Goal: Task Accomplishment & Management: Complete application form

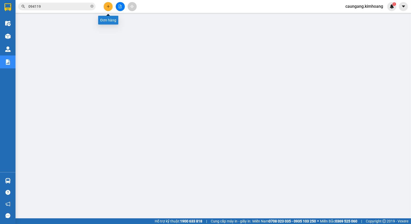
click at [108, 6] on icon "plus" at bounding box center [108, 6] width 3 height 0
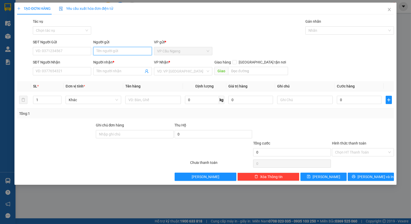
click at [104, 52] on input "Người gửi" at bounding box center [122, 51] width 58 height 8
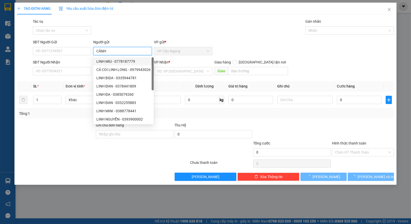
type input "CẢNH"
click at [123, 37] on div "Transit Pickup Surcharge Ids Transit Deliver Surcharge Ids Transit Deliver Surc…" at bounding box center [205, 100] width 377 height 162
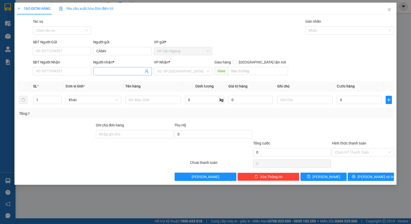
click at [104, 71] on input "Người nhận *" at bounding box center [119, 71] width 47 height 6
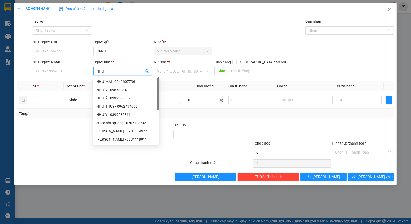
type input "NHƯ"
click at [75, 71] on input "SĐT Người Nhận" at bounding box center [62, 71] width 58 height 8
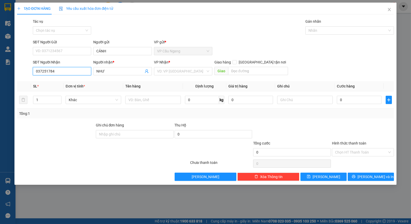
type input "0372517845"
click at [71, 85] on div "0372517845 - NHƯ" at bounding box center [62, 81] width 58 height 8
type input "NHƯ"
type input "40.000"
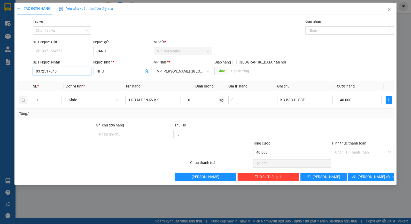
type input "0372517845"
click at [333, 128] on div at bounding box center [362, 131] width 63 height 18
click at [352, 175] on button "[PERSON_NAME] và In" at bounding box center [370, 177] width 46 height 8
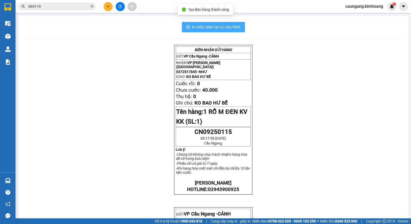
click at [200, 30] on button "In mẫu biên lai tự cấu hình" at bounding box center [213, 27] width 63 height 10
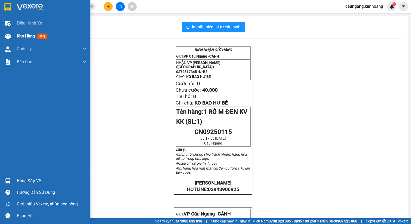
click at [17, 34] on span "Kho hàng" at bounding box center [26, 36] width 18 height 5
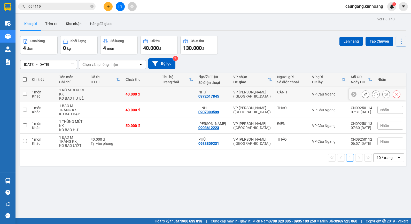
drag, startPoint x: 265, startPoint y: 94, endPoint x: 262, endPoint y: 104, distance: 10.8
click at [265, 94] on div "VP [PERSON_NAME] ([GEOGRAPHIC_DATA])" at bounding box center [252, 94] width 39 height 8
checkbox input "true"
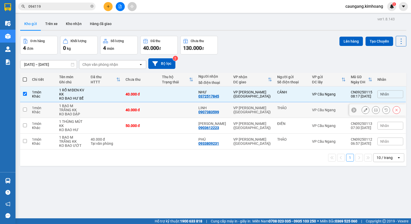
click at [262, 104] on td "VP [PERSON_NAME] ([GEOGRAPHIC_DATA])" at bounding box center [252, 110] width 44 height 16
checkbox input "true"
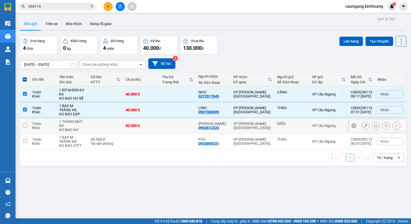
click at [256, 120] on td "VP [PERSON_NAME] ([GEOGRAPHIC_DATA])" at bounding box center [252, 126] width 44 height 16
checkbox input "true"
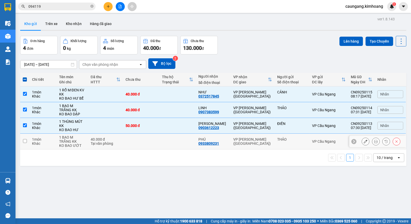
click at [250, 141] on div "VP [PERSON_NAME] ([GEOGRAPHIC_DATA])" at bounding box center [252, 141] width 39 height 8
checkbox input "true"
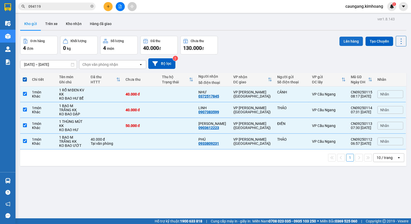
click at [347, 38] on button "Lên hàng" at bounding box center [350, 41] width 23 height 9
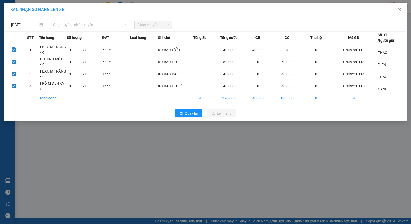
click at [95, 25] on span "Chọn tuyến - nhóm tuyến" at bounding box center [90, 25] width 74 height 8
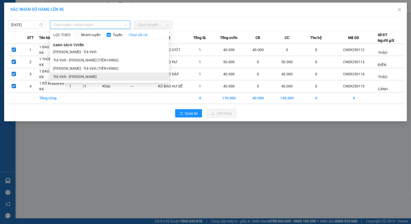
click at [93, 74] on li "Trà Vinh - [PERSON_NAME]" at bounding box center [109, 77] width 119 height 8
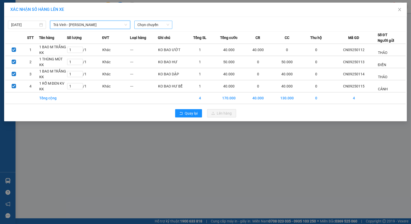
click at [148, 25] on span "Chọn chuyến" at bounding box center [153, 25] width 32 height 8
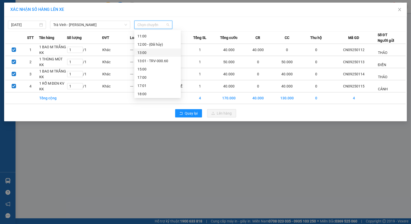
scroll to position [86, 0]
click at [156, 49] on div "09:00 - TRV-000.64" at bounding box center [157, 48] width 40 height 6
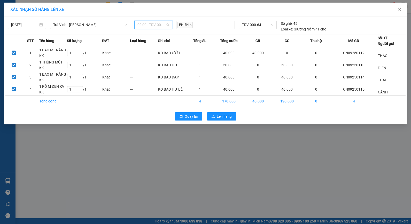
click at [161, 22] on span "09:00 - TRV-000.64" at bounding box center [153, 25] width 32 height 8
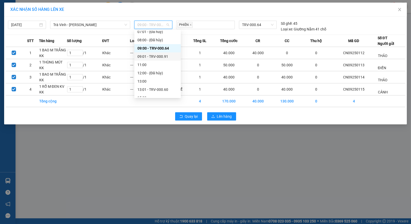
click at [150, 55] on div "09:01 - TRV-000.91" at bounding box center [157, 57] width 40 height 6
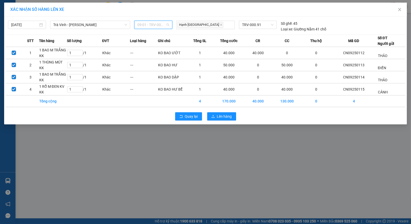
click at [161, 26] on span "09:01 - TRV-000.91" at bounding box center [153, 25] width 32 height 8
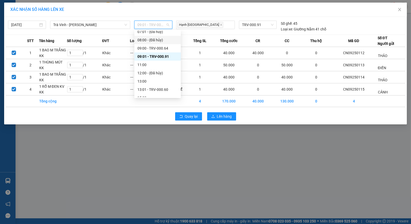
click at [159, 40] on div "08:00 - (Đã hủy)" at bounding box center [157, 40] width 40 height 6
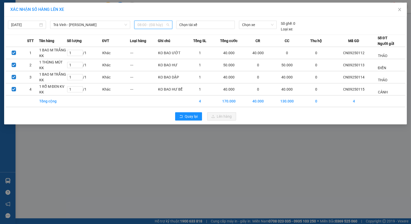
click at [159, 27] on span "08:00 - (Đã hủy)" at bounding box center [153, 25] width 32 height 8
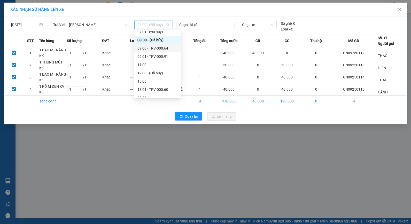
click at [156, 50] on div "09:00 - TRV-000.64" at bounding box center [157, 48] width 40 height 6
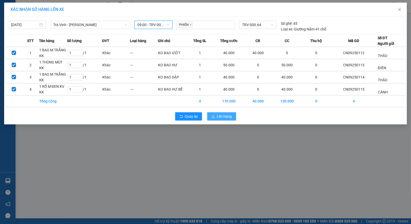
click at [217, 114] on span "Lên hàng" at bounding box center [224, 117] width 15 height 6
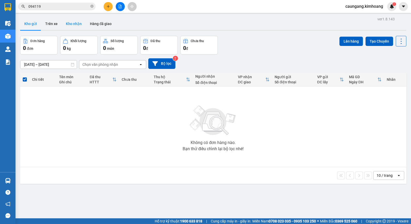
click at [74, 21] on button "Kho nhận" at bounding box center [74, 24] width 24 height 12
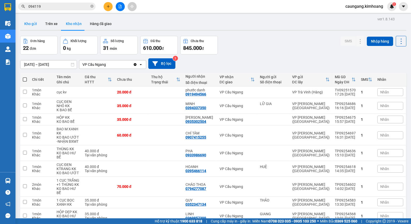
click at [32, 23] on button "Kho gửi" at bounding box center [30, 24] width 21 height 12
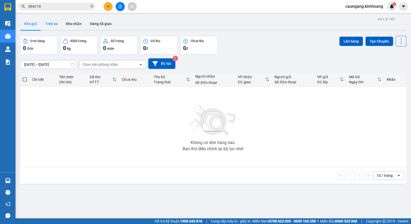
click at [53, 28] on button "Trên xe" at bounding box center [51, 24] width 21 height 12
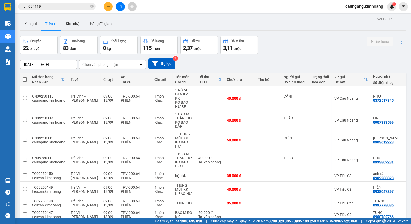
click at [109, 63] on div "Chọn văn phòng nhận" at bounding box center [100, 64] width 36 height 5
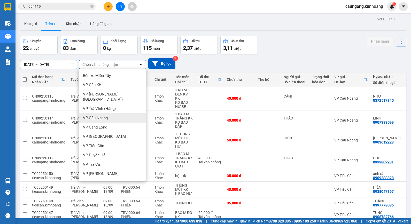
click at [102, 115] on span "VP Cầu Ngang" at bounding box center [95, 117] width 25 height 5
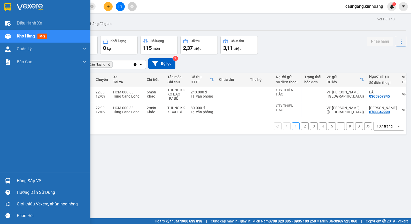
click at [20, 182] on div "Hàng sắp về" at bounding box center [52, 181] width 70 height 8
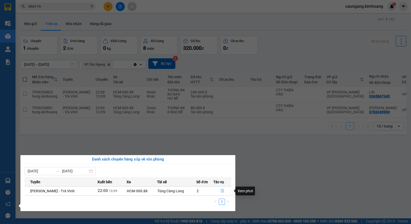
click at [221, 191] on icon "file-done" at bounding box center [222, 191] width 4 height 4
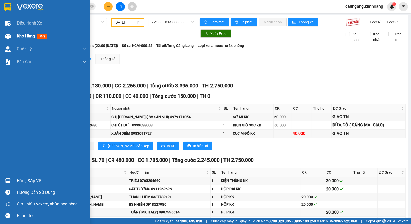
click at [9, 34] on img at bounding box center [7, 36] width 5 height 5
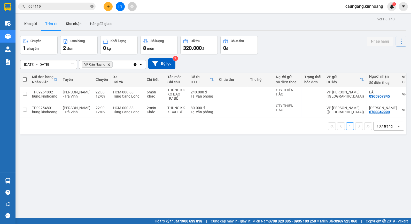
click at [91, 7] on icon "close-circle" at bounding box center [91, 6] width 3 height 3
click at [79, 5] on input "text" at bounding box center [58, 7] width 61 height 6
click at [78, 6] on input "text" at bounding box center [58, 7] width 61 height 6
click at [77, 25] on button "Kho nhận" at bounding box center [74, 24] width 24 height 12
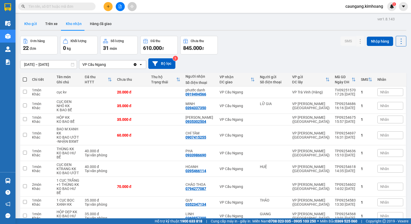
click at [33, 25] on button "Kho gửi" at bounding box center [30, 24] width 21 height 12
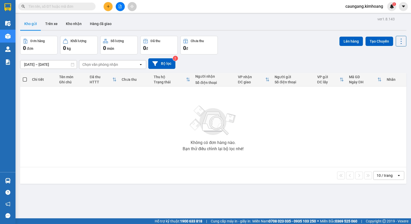
click at [76, 6] on input "text" at bounding box center [58, 7] width 61 height 6
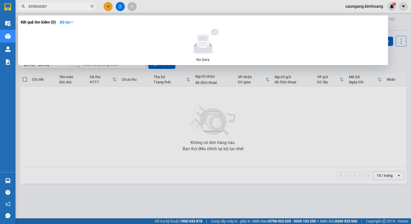
type input "0358343878"
click at [92, 6] on icon "close-circle" at bounding box center [91, 6] width 3 height 3
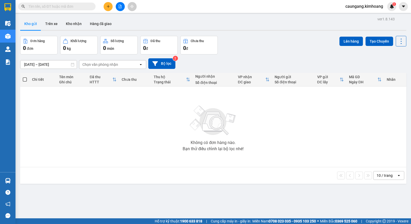
click at [85, 5] on input "text" at bounding box center [58, 7] width 61 height 6
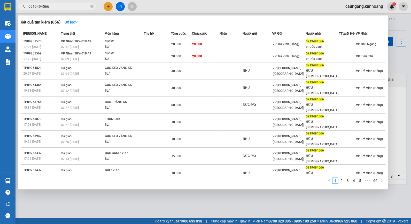
type input "0919494566"
click at [198, 30] on th "Chưa cước" at bounding box center [206, 33] width 28 height 9
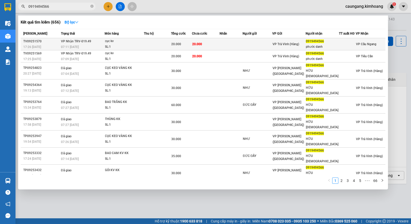
click at [225, 40] on td at bounding box center [230, 44] width 23 height 12
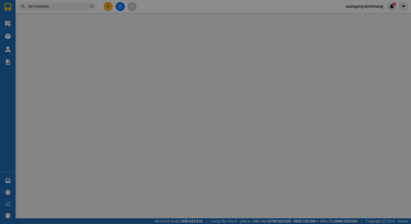
type input "0919494566"
type input "phước danh"
type input "20.000"
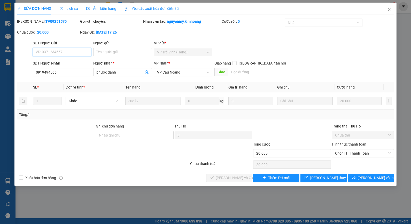
drag, startPoint x: 348, startPoint y: 153, endPoint x: 350, endPoint y: 158, distance: 5.2
click at [349, 154] on span "Chọn HT Thanh Toán" at bounding box center [363, 153] width 56 height 8
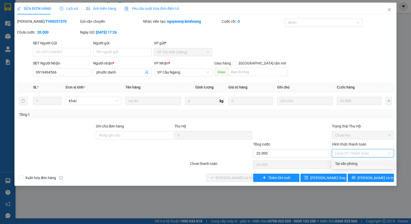
click at [347, 164] on div "Tại văn phòng" at bounding box center [363, 164] width 56 height 6
type input "0"
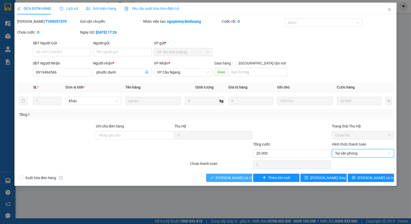
click at [234, 178] on span "[PERSON_NAME] và Giao hàng" at bounding box center [241, 178] width 50 height 6
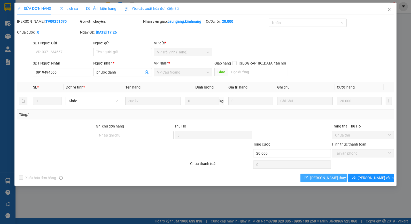
click at [321, 177] on span "[PERSON_NAME] thay đổi" at bounding box center [330, 178] width 41 height 6
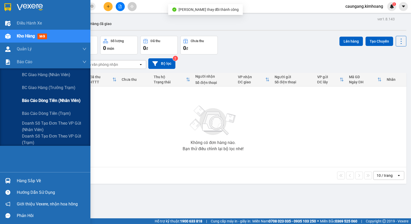
click at [25, 94] on div "Báo cáo dòng tiền (nhân viên)" at bounding box center [54, 100] width 65 height 13
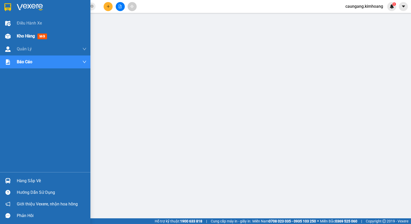
click at [18, 32] on div "Kho hàng mới" at bounding box center [52, 36] width 70 height 13
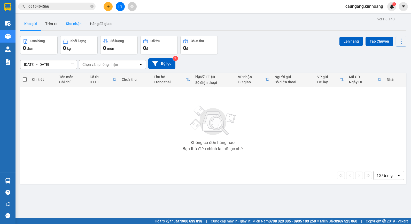
click at [79, 23] on button "Kho nhận" at bounding box center [74, 24] width 24 height 12
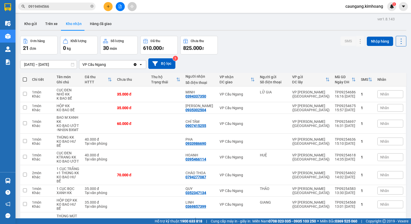
click at [62, 18] on button "Kho nhận" at bounding box center [74, 24] width 24 height 12
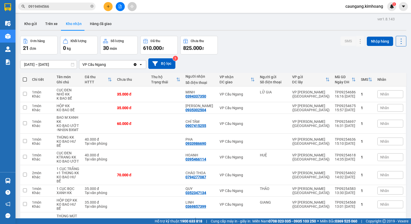
click at [62, 18] on button "Kho nhận" at bounding box center [74, 24] width 24 height 12
click at [112, 9] on div at bounding box center [120, 6] width 39 height 9
click at [108, 9] on button at bounding box center [108, 6] width 9 height 9
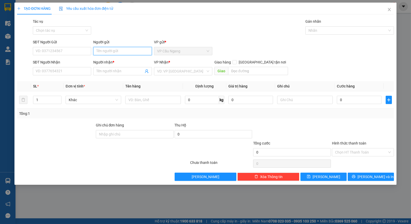
click at [119, 53] on input "Người gửi" at bounding box center [122, 51] width 58 height 8
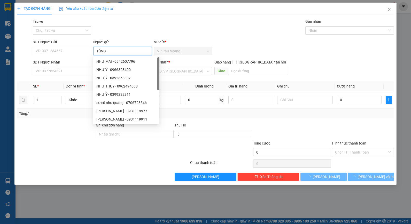
type input "TÙNG"
click at [147, 24] on div "Tác vụ Chọn tác vụ Gán nhãn Nhãn" at bounding box center [213, 28] width 363 height 18
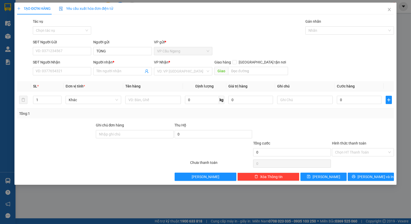
click at [117, 76] on div "Người nhận * Tên người nhận" at bounding box center [122, 68] width 58 height 18
click at [120, 71] on input "Người nhận *" at bounding box center [119, 71] width 47 height 6
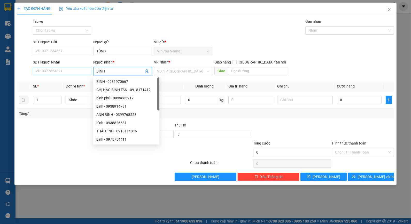
type input "BÌNH"
click at [69, 71] on input "SĐT Người Nhận" at bounding box center [62, 71] width 58 height 8
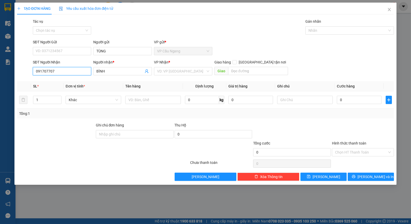
type input "0917077070"
click at [72, 79] on div "0917077070 - BÌNH" at bounding box center [62, 82] width 52 height 6
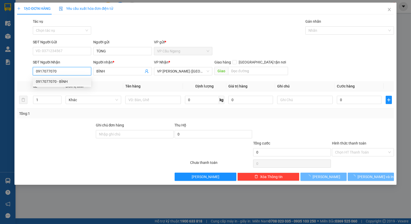
type input "50.000"
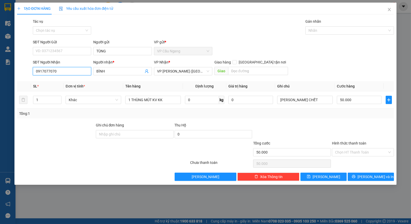
type input "0917077070"
click at [345, 126] on div at bounding box center [362, 131] width 63 height 18
click at [355, 102] on input "50.000" at bounding box center [359, 100] width 45 height 8
type input "4"
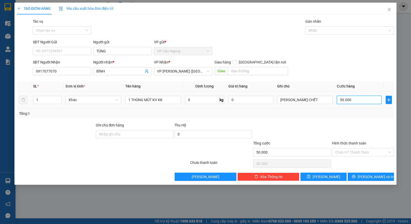
type input "4"
type input "40"
type input "40.000"
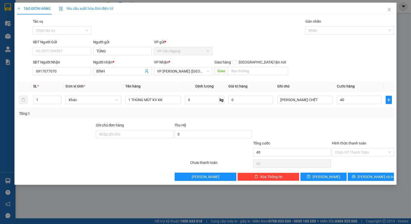
type input "40.000"
click at [331, 117] on div "Tổng: 1" at bounding box center [205, 114] width 377 height 10
click at [363, 153] on input "Hình thức thanh toán" at bounding box center [361, 152] width 52 height 8
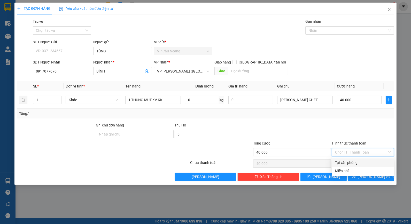
click at [362, 162] on div "Tại văn phòng" at bounding box center [363, 163] width 56 height 6
type input "0"
click at [364, 176] on button "[PERSON_NAME] và In" at bounding box center [370, 177] width 46 height 8
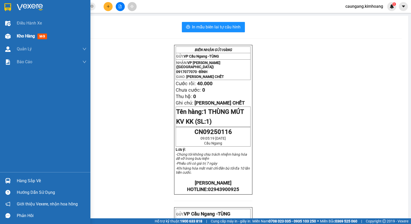
click at [5, 41] on div "Kho hàng mới" at bounding box center [45, 36] width 90 height 13
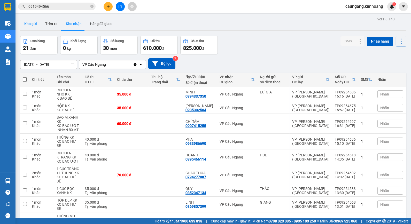
click at [30, 25] on button "Kho gửi" at bounding box center [30, 24] width 21 height 12
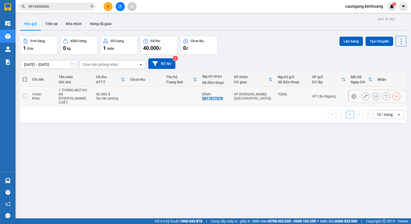
click at [374, 96] on icon at bounding box center [376, 96] width 4 height 4
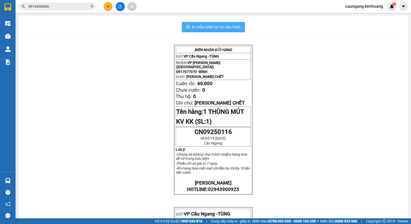
click at [231, 26] on span "In mẫu biên lai tự cấu hình" at bounding box center [216, 27] width 49 height 6
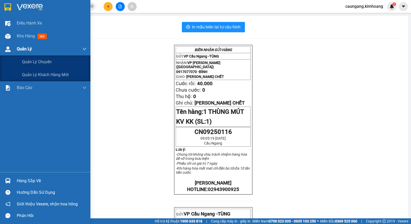
click at [24, 43] on div "Quản Lý" at bounding box center [52, 49] width 70 height 13
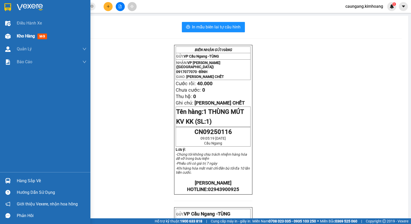
click at [25, 38] on span "Kho hàng" at bounding box center [26, 36] width 18 height 5
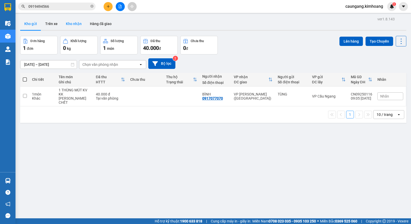
click at [77, 24] on button "Kho nhận" at bounding box center [74, 24] width 24 height 12
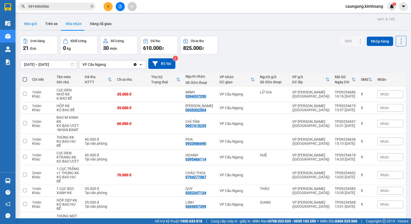
click at [30, 29] on button "Kho gửi" at bounding box center [30, 24] width 21 height 12
